Goal: Information Seeking & Learning: Learn about a topic

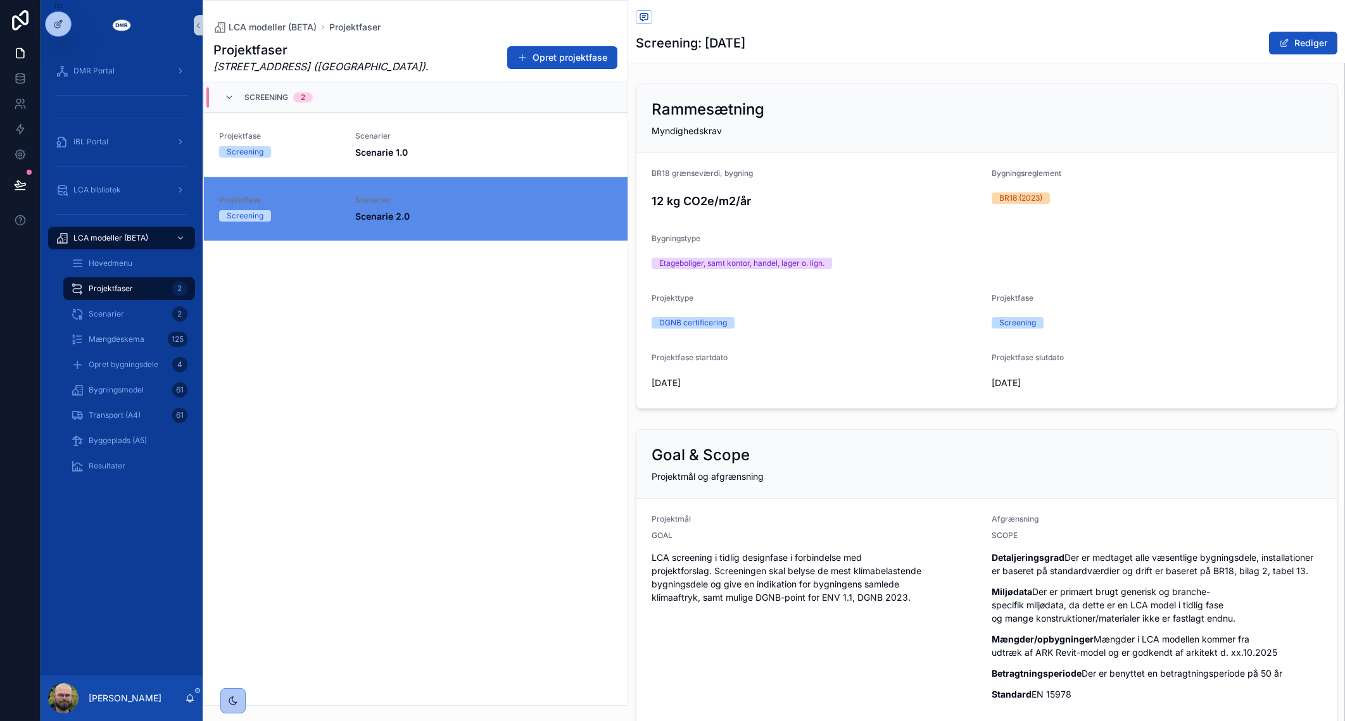
scroll to position [237, 0]
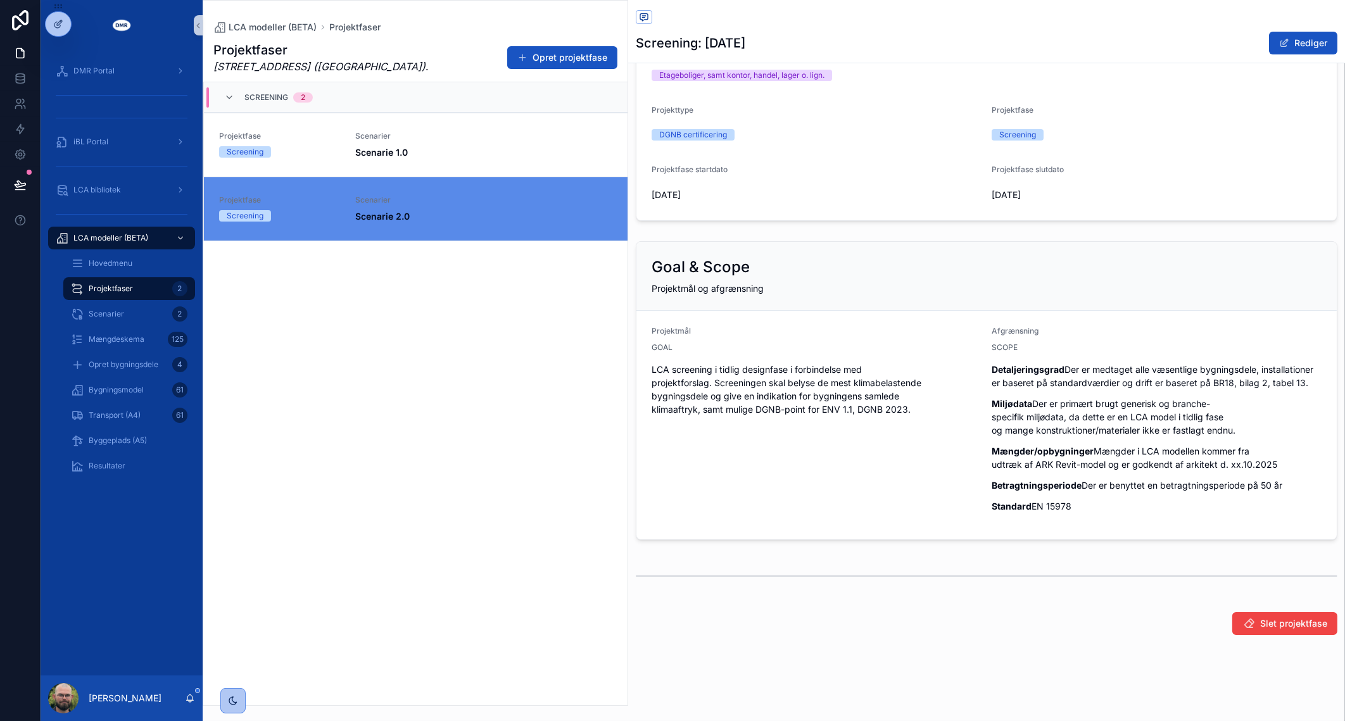
click at [324, 622] on div "Projektfaser [STREET_ADDRESS] ([GEOGRAPHIC_DATA]) . Opret projektfase Screening…" at bounding box center [415, 370] width 424 height 672
click at [325, 620] on div "Projektfaser [STREET_ADDRESS] ([GEOGRAPHIC_DATA]) . Opret projektfase Screening…" at bounding box center [415, 370] width 424 height 672
click at [165, 420] on div "Transport (A4) 61" at bounding box center [129, 415] width 116 height 20
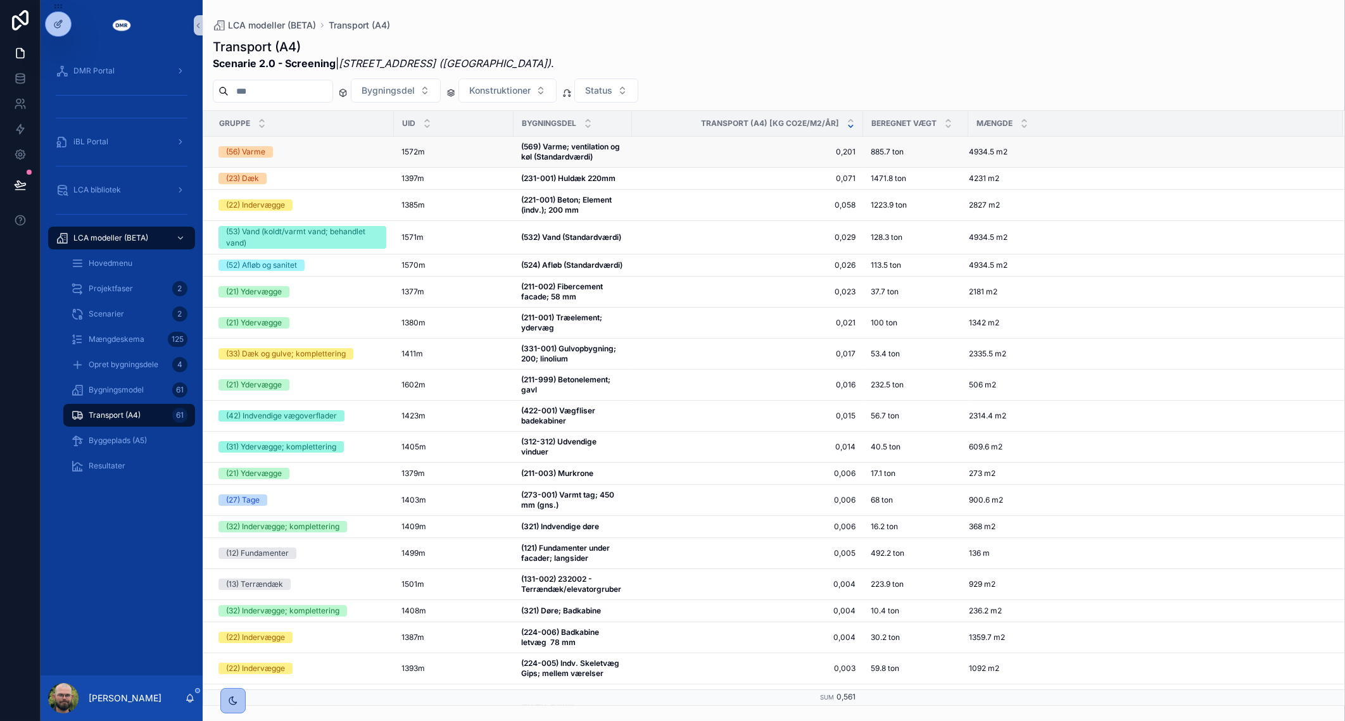
click at [560, 148] on strong "(569) Varme; ventilation og køl (Standardværdi)" at bounding box center [571, 152] width 101 height 20
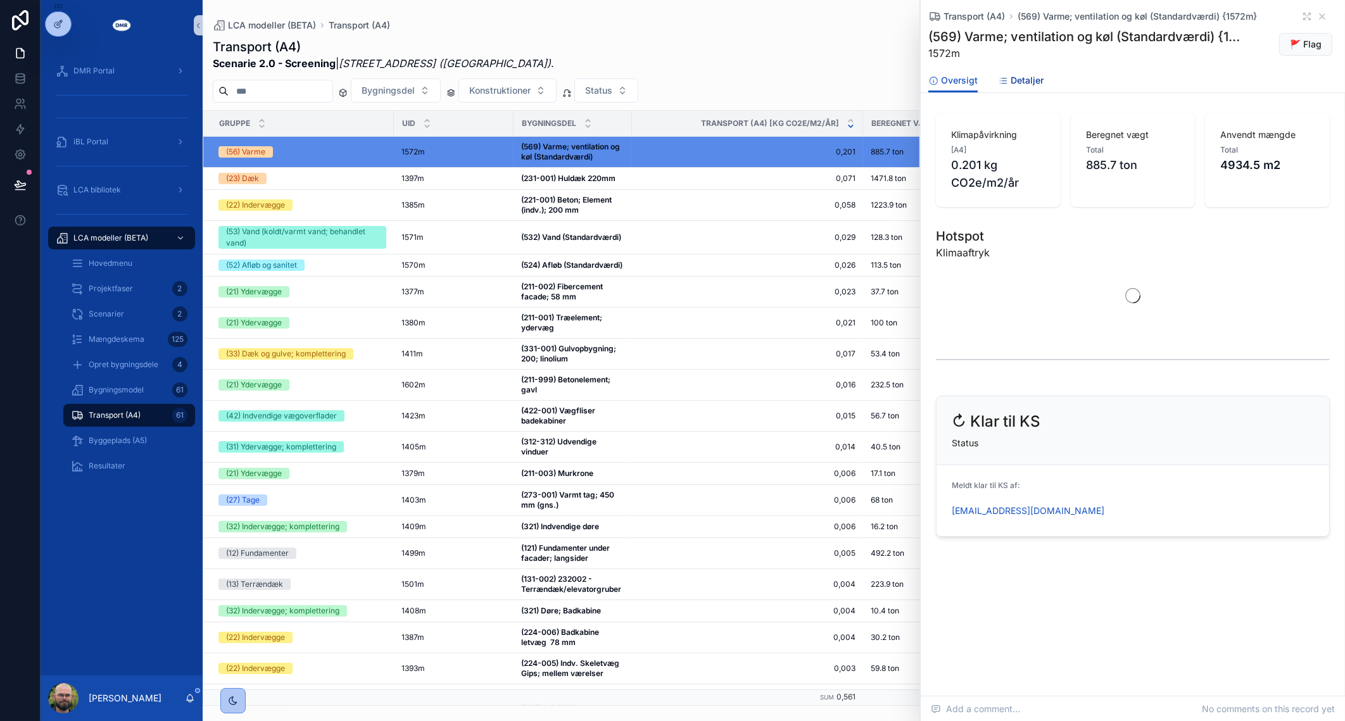
click at [1026, 76] on span "Detaljer" at bounding box center [1026, 80] width 33 height 13
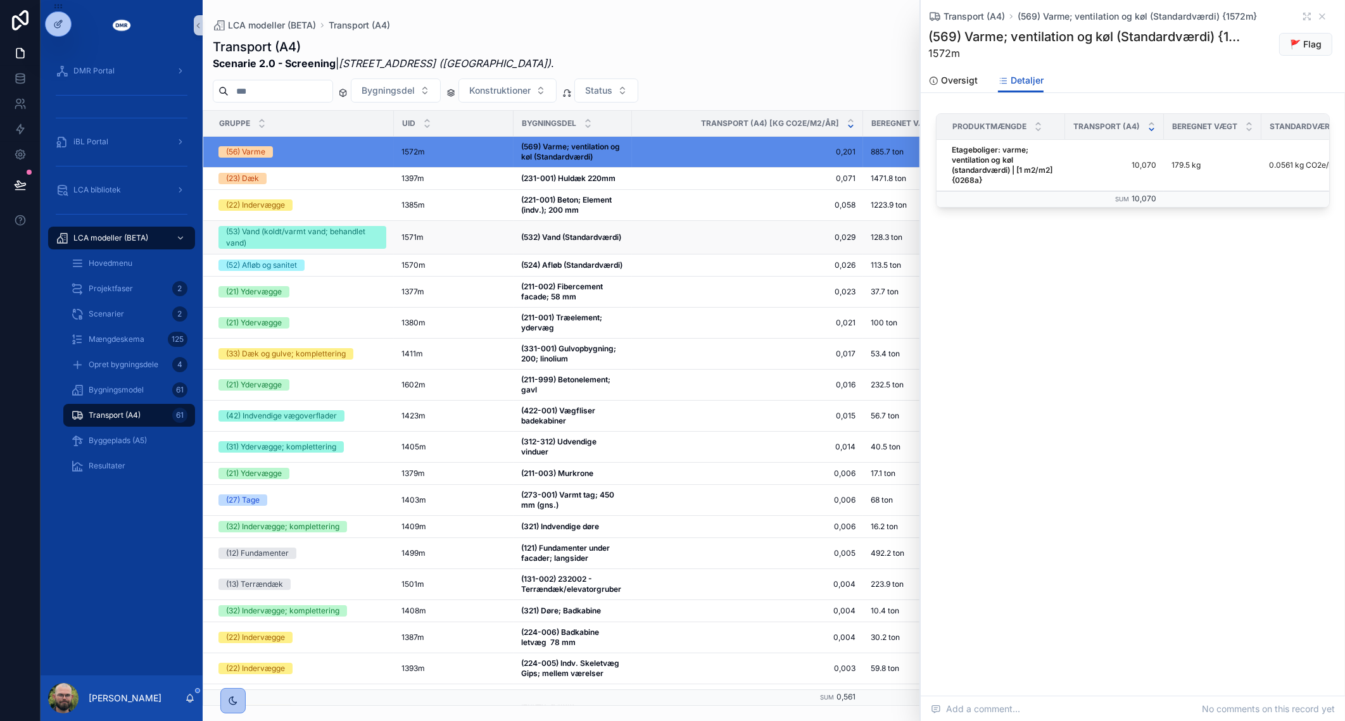
click at [605, 232] on strong "(532) Vand (Standardværdi)" at bounding box center [571, 236] width 100 height 9
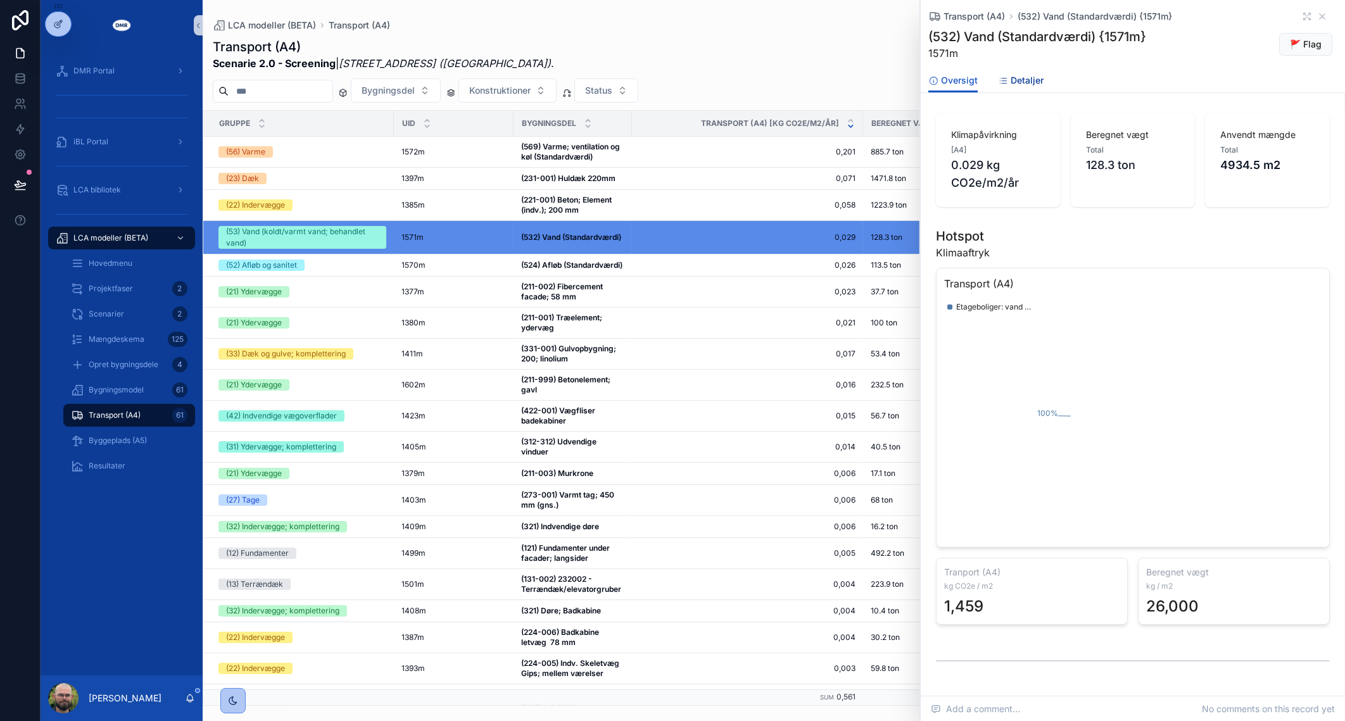
click at [1026, 77] on span "Detaljer" at bounding box center [1026, 80] width 33 height 13
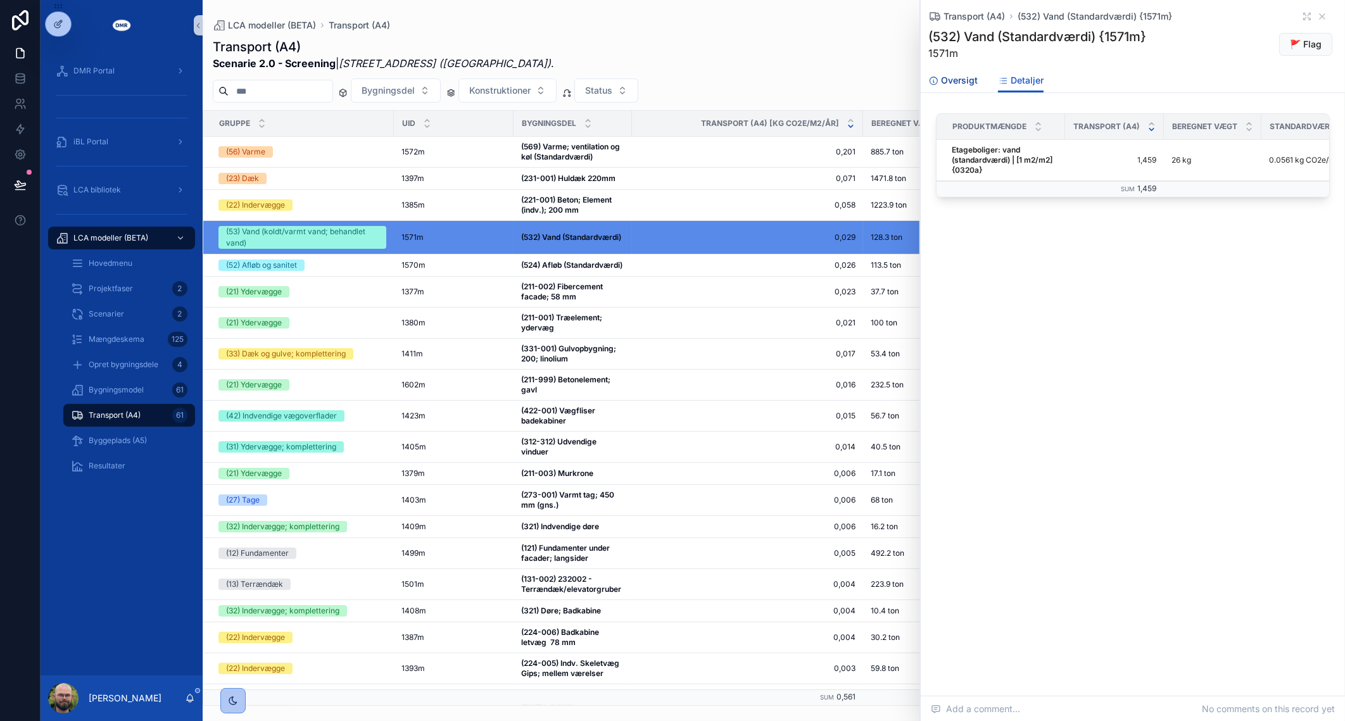
click at [947, 89] on link "Oversigt" at bounding box center [952, 81] width 49 height 25
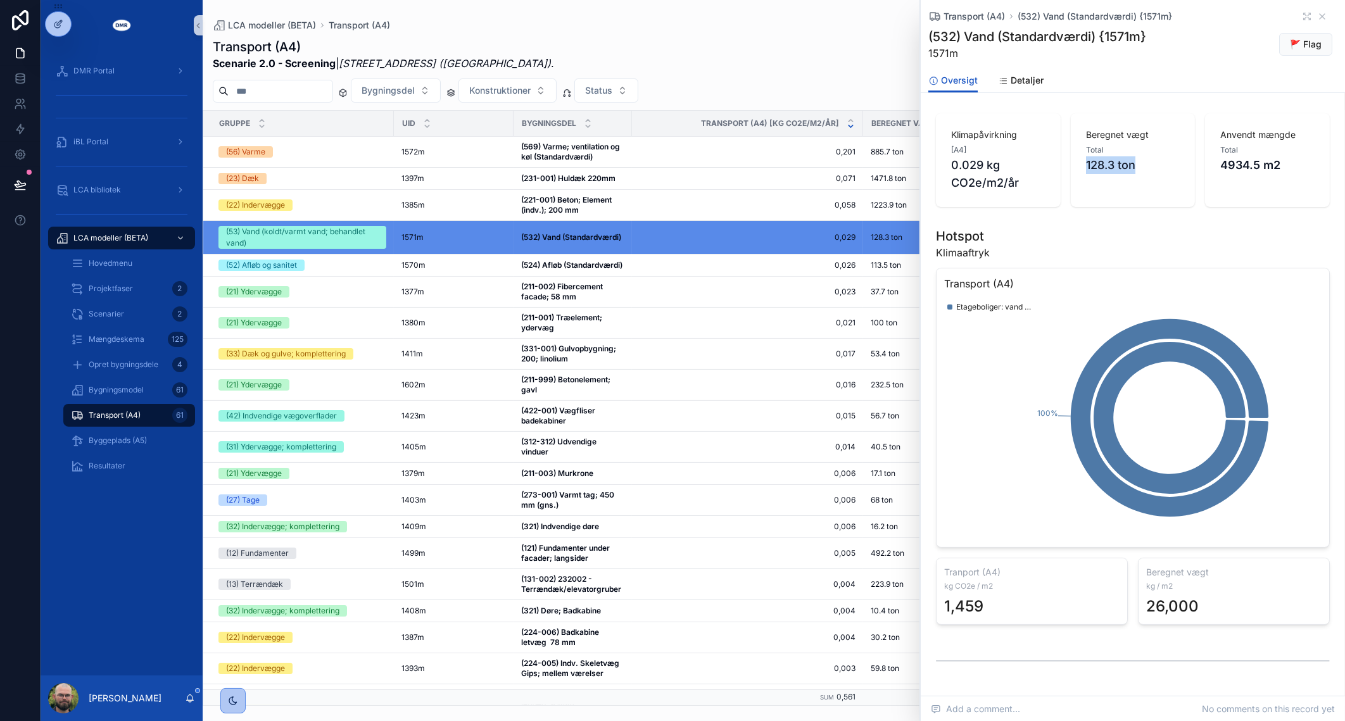
drag, startPoint x: 1073, startPoint y: 165, endPoint x: 1162, endPoint y: 170, distance: 88.8
click at [1162, 170] on div "Beregnet vægt Total 128.3 ton" at bounding box center [1133, 160] width 125 height 94
drag, startPoint x: 1162, startPoint y: 170, endPoint x: 1081, endPoint y: 239, distance: 106.4
click at [1081, 239] on div "Hotspot Klimaaftryk" at bounding box center [1133, 243] width 394 height 33
click at [727, 149] on span "0,201" at bounding box center [747, 152] width 216 height 10
